Goal: Information Seeking & Learning: Learn about a topic

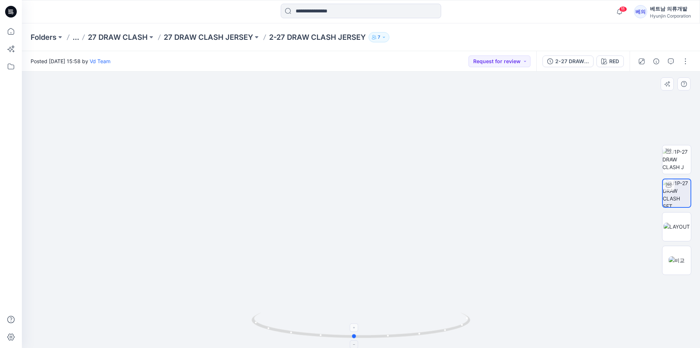
drag, startPoint x: 330, startPoint y: 339, endPoint x: 358, endPoint y: 341, distance: 28.2
click at [358, 340] on icon at bounding box center [362, 325] width 221 height 27
drag, startPoint x: 355, startPoint y: 337, endPoint x: 340, endPoint y: 334, distance: 15.7
click at [340, 334] on circle at bounding box center [341, 335] width 4 height 4
drag, startPoint x: 340, startPoint y: 334, endPoint x: 327, endPoint y: 328, distance: 14.0
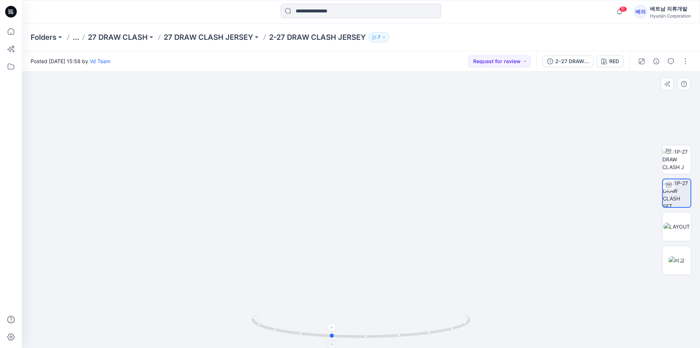
click at [327, 328] on icon at bounding box center [362, 325] width 221 height 27
drag, startPoint x: 327, startPoint y: 335, endPoint x: 333, endPoint y: 339, distance: 7.2
click at [333, 339] on icon at bounding box center [362, 325] width 221 height 27
drag, startPoint x: 333, startPoint y: 339, endPoint x: 333, endPoint y: 334, distance: 4.4
click at [333, 334] on icon at bounding box center [362, 325] width 221 height 27
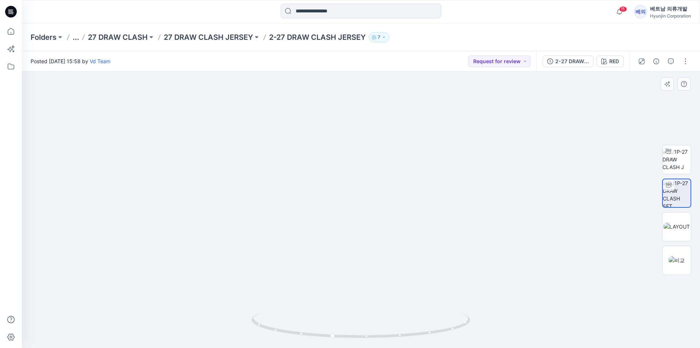
drag, startPoint x: 384, startPoint y: 158, endPoint x: 385, endPoint y: 210, distance: 51.5
click at [385, 210] on img at bounding box center [361, 151] width 547 height 394
drag, startPoint x: 335, startPoint y: 337, endPoint x: 358, endPoint y: 337, distance: 23.0
click at [358, 337] on icon at bounding box center [362, 325] width 221 height 27
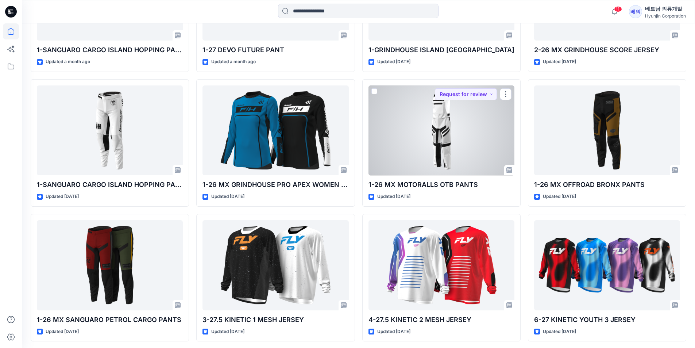
scroll to position [2760, 0]
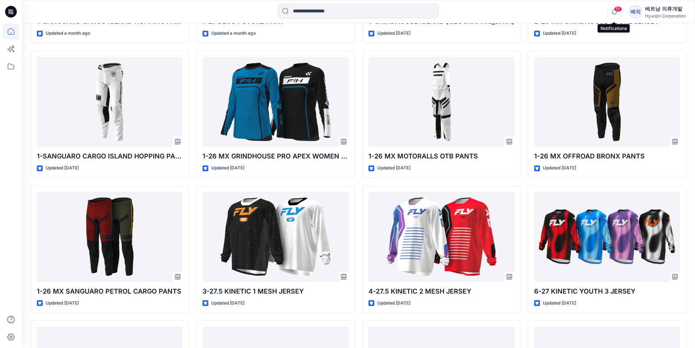
click at [613, 11] on icon "button" at bounding box center [614, 11] width 14 height 15
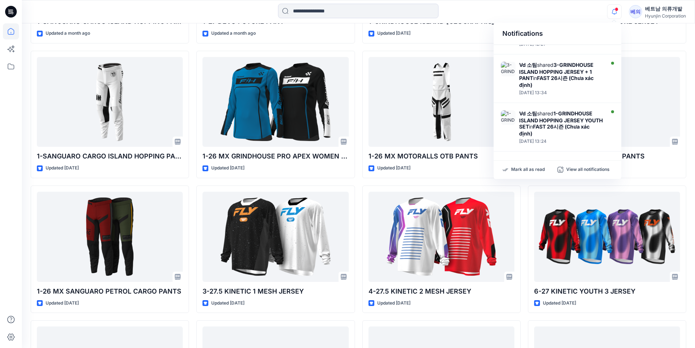
scroll to position [400, 0]
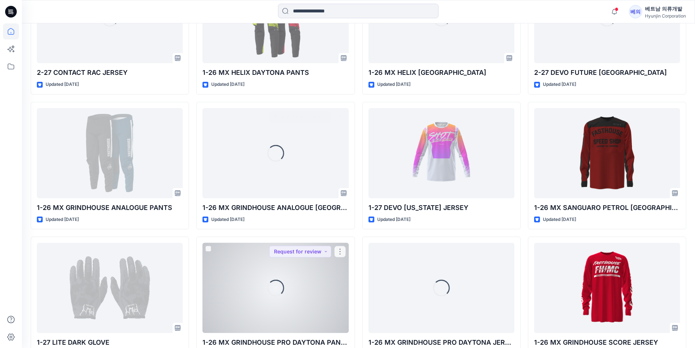
scroll to position [3568, 0]
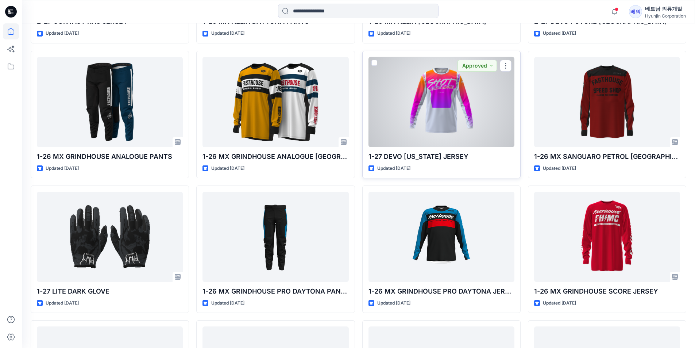
click at [464, 104] on div at bounding box center [441, 102] width 146 height 90
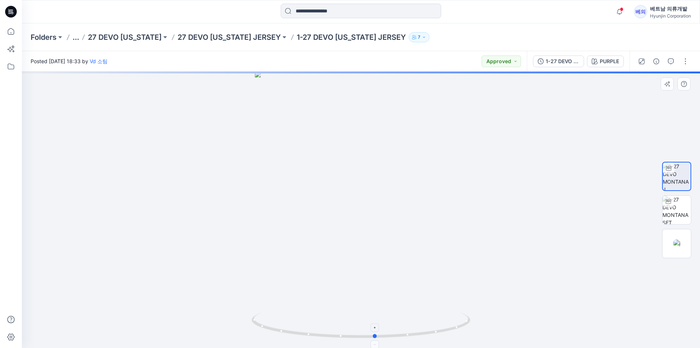
drag, startPoint x: 364, startPoint y: 337, endPoint x: 378, endPoint y: 339, distance: 14.7
click at [378, 339] on icon at bounding box center [362, 325] width 221 height 27
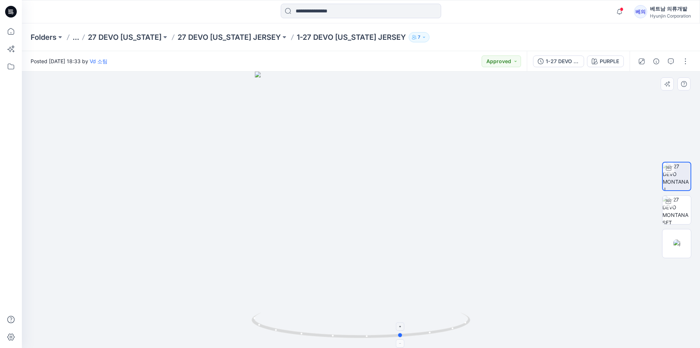
drag, startPoint x: 377, startPoint y: 337, endPoint x: 405, endPoint y: 332, distance: 29.0
click at [405, 332] on icon at bounding box center [362, 325] width 221 height 27
drag, startPoint x: 405, startPoint y: 336, endPoint x: 419, endPoint y: 336, distance: 13.9
click at [419, 336] on icon at bounding box center [362, 325] width 221 height 27
drag, startPoint x: 416, startPoint y: 333, endPoint x: 279, endPoint y: 325, distance: 137.1
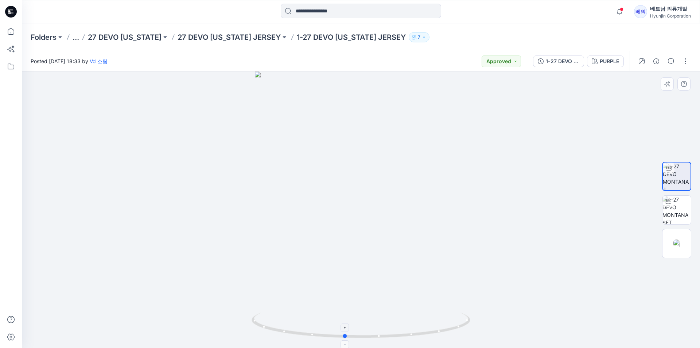
click at [332, 340] on icon at bounding box center [362, 325] width 221 height 27
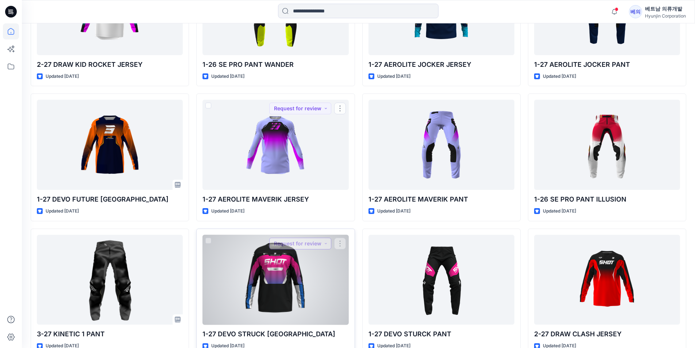
scroll to position [3958, 0]
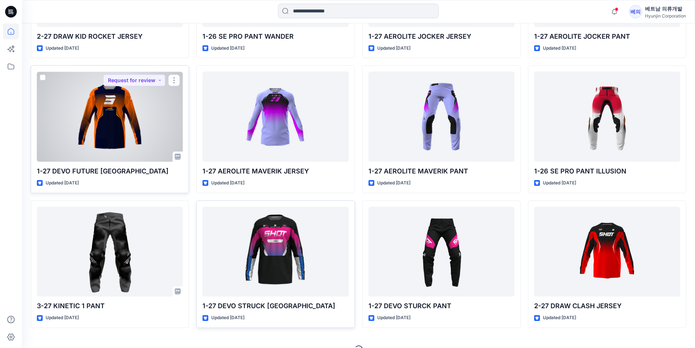
click at [124, 130] on div at bounding box center [110, 116] width 146 height 90
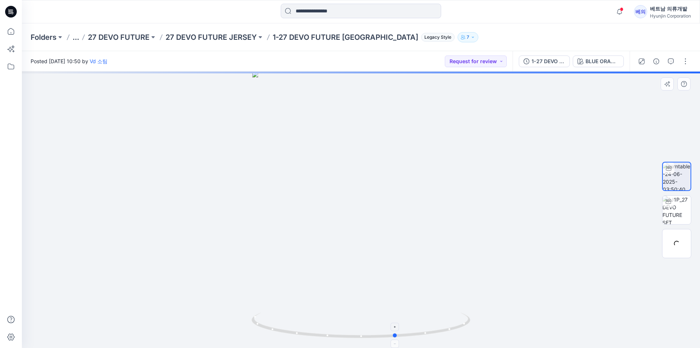
drag, startPoint x: 362, startPoint y: 336, endPoint x: 397, endPoint y: 337, distance: 35.4
click at [397, 337] on icon at bounding box center [362, 325] width 221 height 27
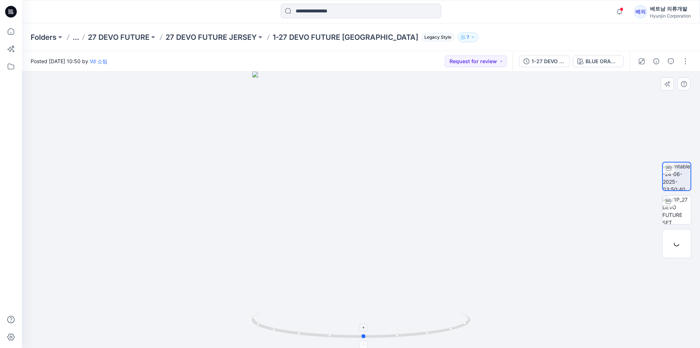
drag, startPoint x: 391, startPoint y: 337, endPoint x: 342, endPoint y: 332, distance: 49.6
click at [342, 332] on icon at bounding box center [362, 325] width 221 height 27
drag, startPoint x: 404, startPoint y: 105, endPoint x: 380, endPoint y: 257, distance: 153.3
click at [380, 273] on img at bounding box center [360, 209] width 357 height 276
click at [681, 209] on img at bounding box center [677, 210] width 28 height 28
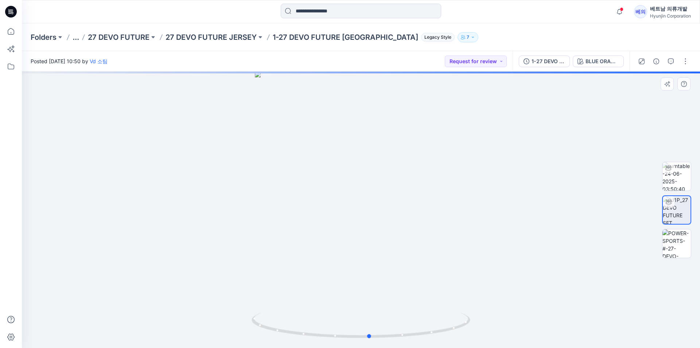
drag, startPoint x: 367, startPoint y: 156, endPoint x: 366, endPoint y: 243, distance: 86.5
click at [366, 246] on div at bounding box center [361, 209] width 679 height 276
drag, startPoint x: 341, startPoint y: 197, endPoint x: 303, endPoint y: 227, distance: 48.7
click at [304, 229] on div at bounding box center [361, 209] width 679 height 276
drag, startPoint x: 322, startPoint y: 167, endPoint x: 465, endPoint y: 188, distance: 144.2
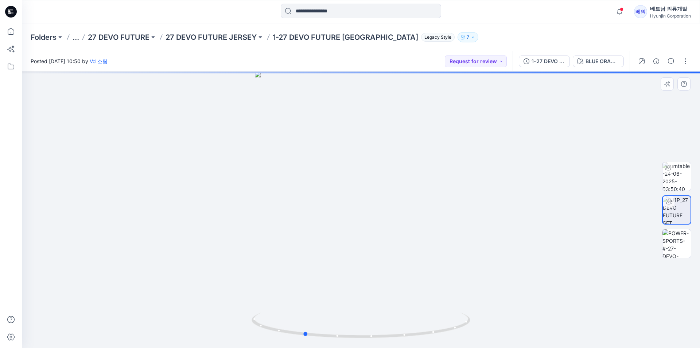
click at [454, 193] on div at bounding box center [361, 209] width 679 height 276
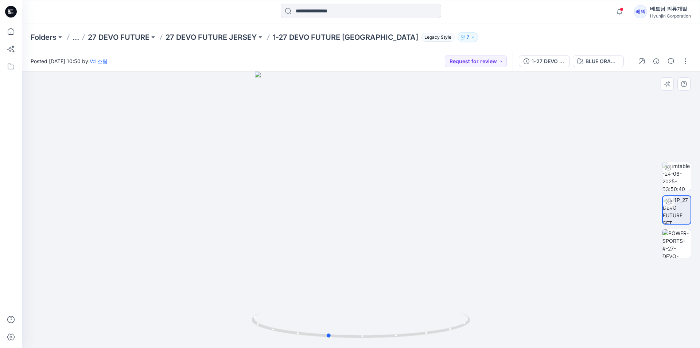
drag, startPoint x: 469, startPoint y: 177, endPoint x: 373, endPoint y: 235, distance: 111.7
click at [373, 235] on div at bounding box center [361, 209] width 679 height 276
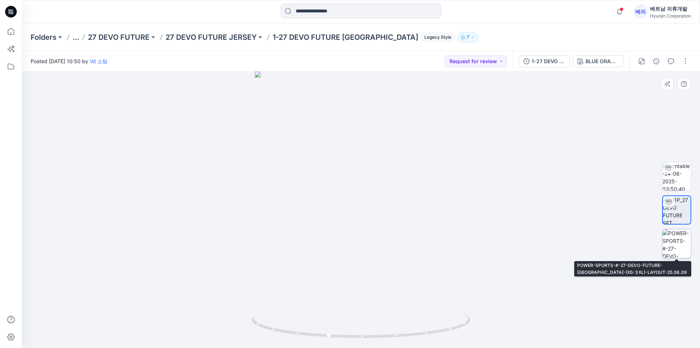
click at [680, 231] on img at bounding box center [677, 243] width 28 height 28
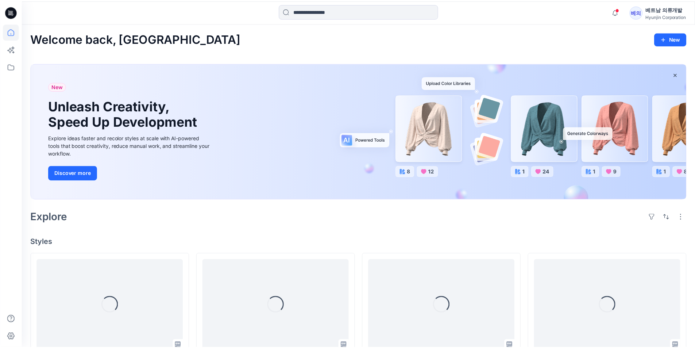
scroll to position [3958, 0]
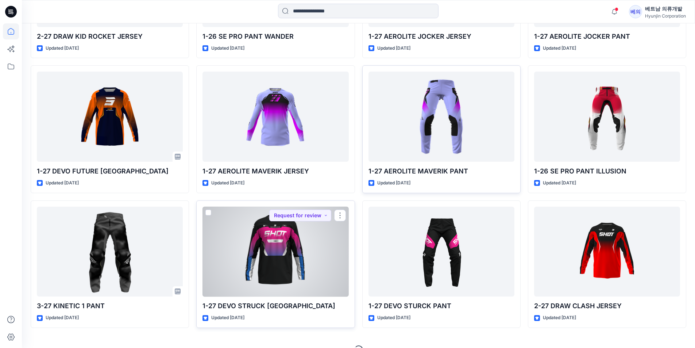
click at [276, 256] on div at bounding box center [275, 251] width 146 height 90
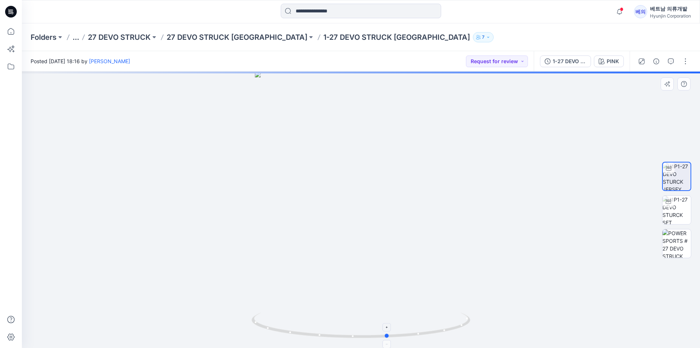
drag, startPoint x: 363, startPoint y: 338, endPoint x: 390, endPoint y: 339, distance: 27.0
click at [390, 339] on icon at bounding box center [362, 325] width 221 height 27
drag, startPoint x: 387, startPoint y: 336, endPoint x: 412, endPoint y: 336, distance: 25.2
click at [400, 336] on circle at bounding box center [397, 335] width 4 height 4
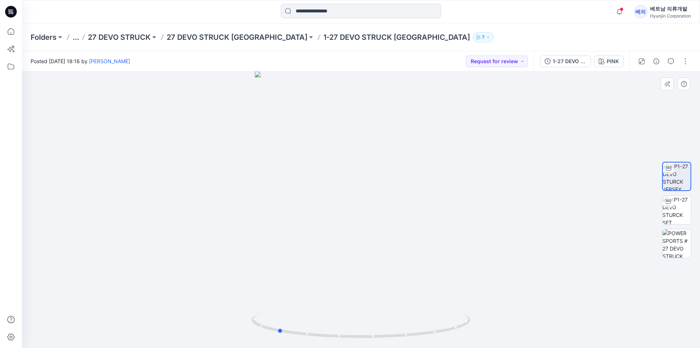
drag, startPoint x: 412, startPoint y: 338, endPoint x: 495, endPoint y: 318, distance: 85.5
click at [495, 318] on div at bounding box center [361, 209] width 679 height 276
drag, startPoint x: 361, startPoint y: 168, endPoint x: 365, endPoint y: 196, distance: 28.7
click at [365, 196] on img at bounding box center [361, 163] width 431 height 368
click at [685, 216] on img at bounding box center [677, 210] width 28 height 28
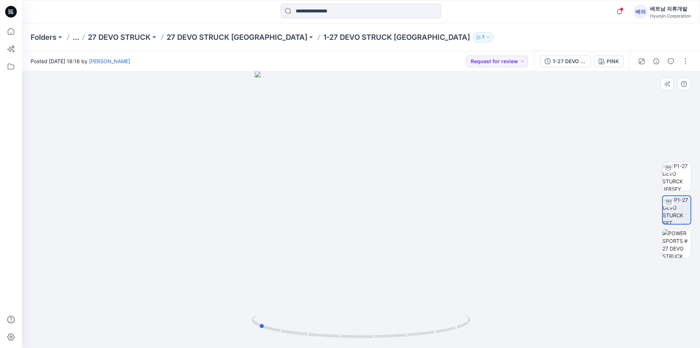
drag, startPoint x: 387, startPoint y: 153, endPoint x: 295, endPoint y: 164, distance: 92.9
click at [295, 164] on div at bounding box center [361, 209] width 679 height 276
drag, startPoint x: 414, startPoint y: 107, endPoint x: 396, endPoint y: 257, distance: 151.3
click at [396, 257] on img at bounding box center [361, 178] width 547 height 340
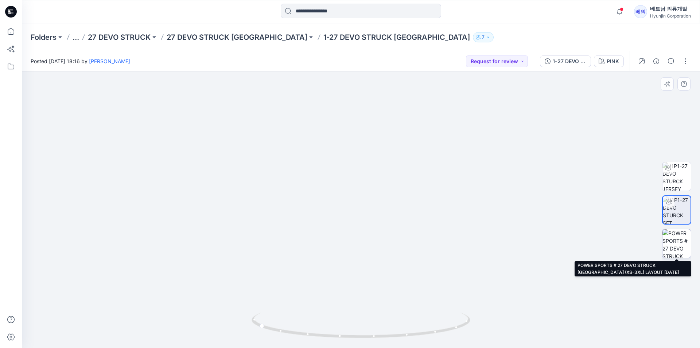
click at [683, 242] on img at bounding box center [677, 243] width 28 height 28
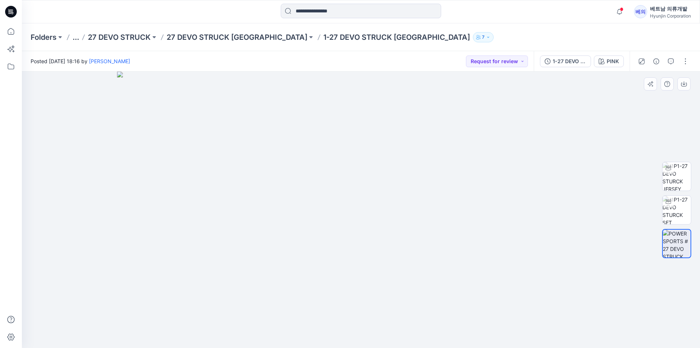
drag, startPoint x: 402, startPoint y: 162, endPoint x: 372, endPoint y: 287, distance: 127.9
click at [372, 287] on img at bounding box center [361, 209] width 488 height 276
click at [670, 204] on div at bounding box center [669, 202] width 12 height 12
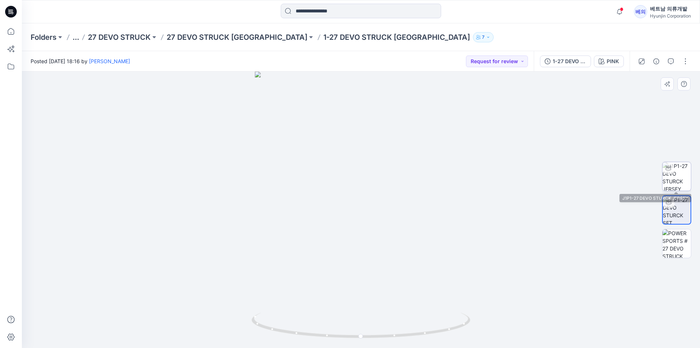
click at [682, 178] on img at bounding box center [677, 176] width 28 height 28
drag, startPoint x: 366, startPoint y: 339, endPoint x: 405, endPoint y: 340, distance: 39.8
click at [405, 340] on div at bounding box center [361, 329] width 219 height 36
drag, startPoint x: 284, startPoint y: 184, endPoint x: 291, endPoint y: 243, distance: 59.9
click at [291, 243] on img at bounding box center [361, 201] width 431 height 291
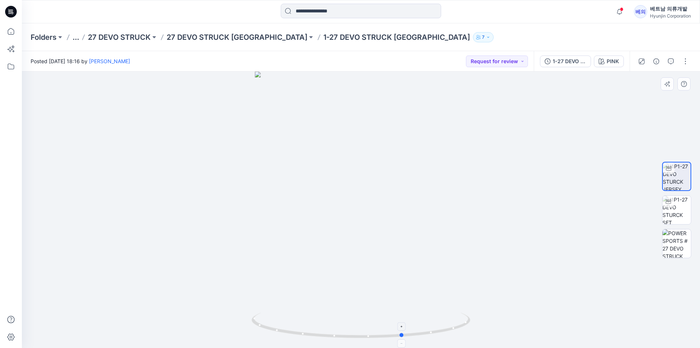
drag, startPoint x: 401, startPoint y: 337, endPoint x: 404, endPoint y: 330, distance: 7.4
click at [404, 330] on icon at bounding box center [362, 325] width 221 height 27
